Goal: Task Accomplishment & Management: Use online tool/utility

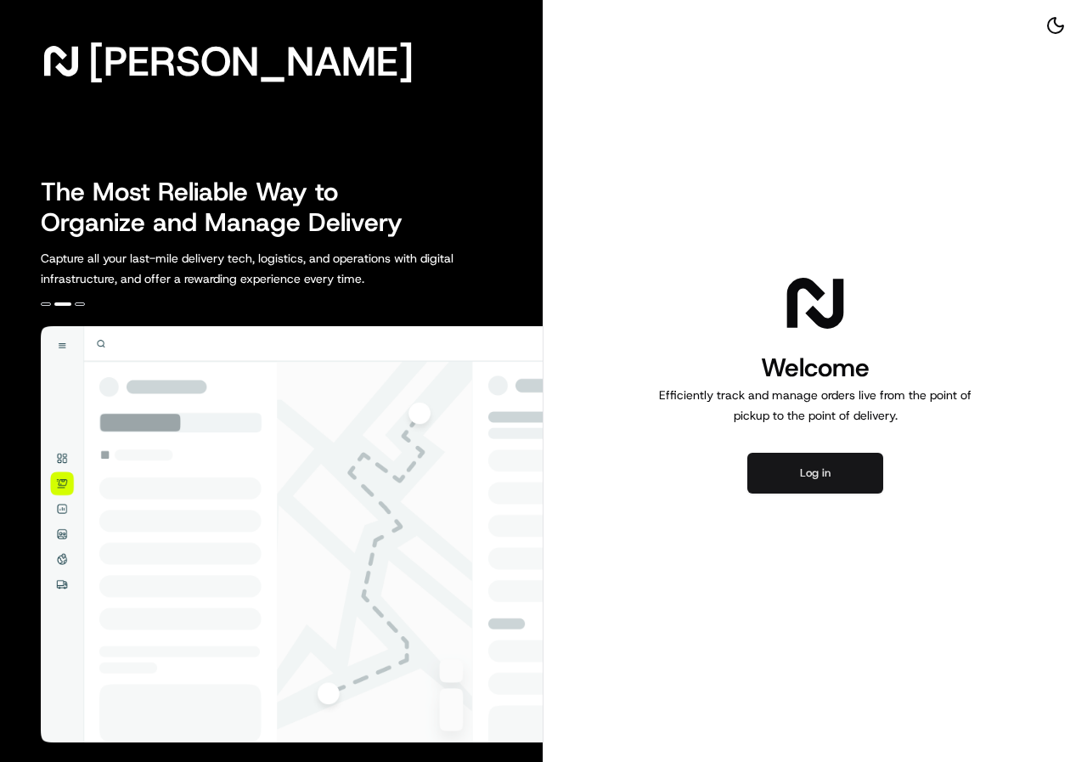
click at [821, 471] on button "Log in" at bounding box center [815, 473] width 136 height 41
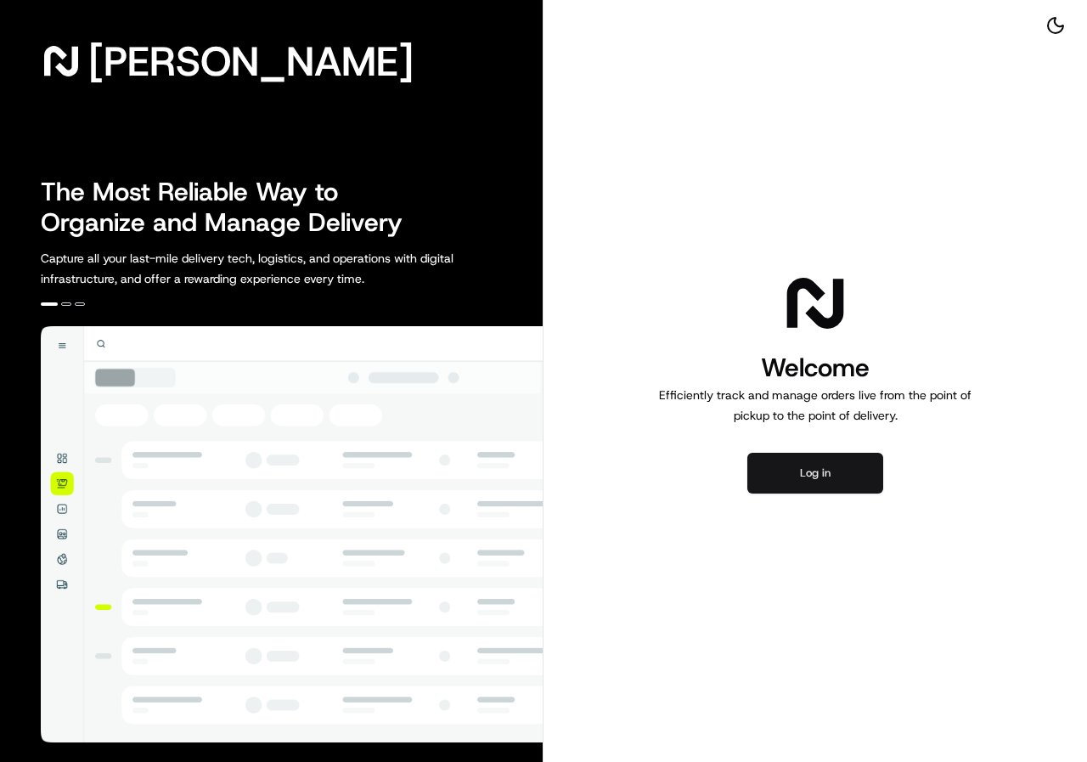
click at [835, 475] on button "Log in" at bounding box center [815, 473] width 136 height 41
